Goal: Book appointment/travel/reservation

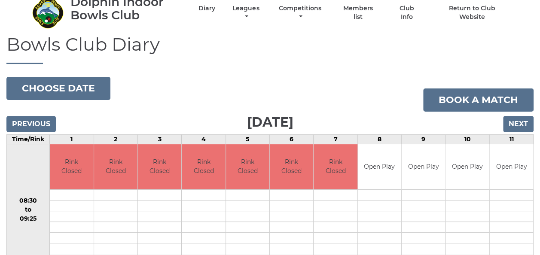
scroll to position [31, 0]
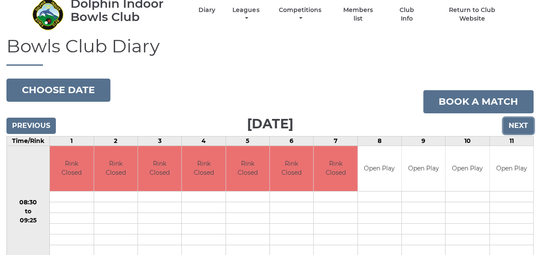
click at [517, 127] on input "Next" at bounding box center [518, 126] width 31 height 16
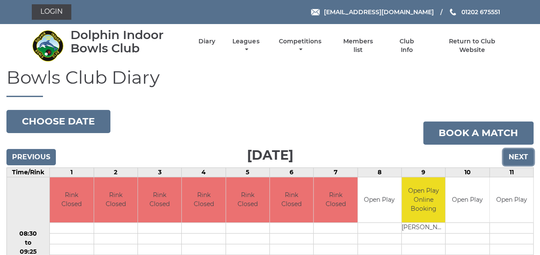
click at [514, 157] on input "Next" at bounding box center [518, 157] width 31 height 16
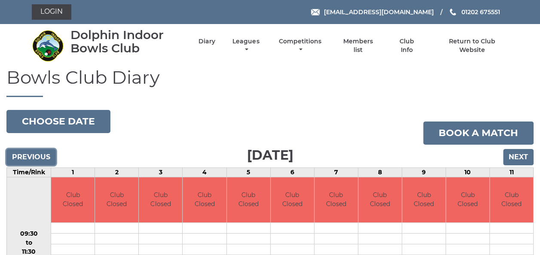
click at [31, 159] on input "Previous" at bounding box center [30, 157] width 49 height 16
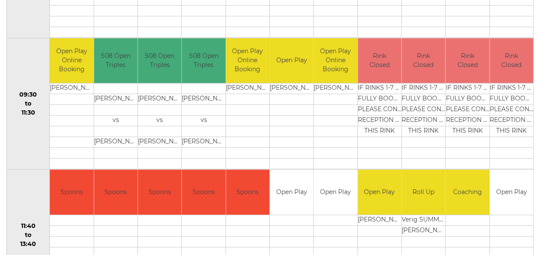
scroll to position [271, 0]
